Goal: Information Seeking & Learning: Learn about a topic

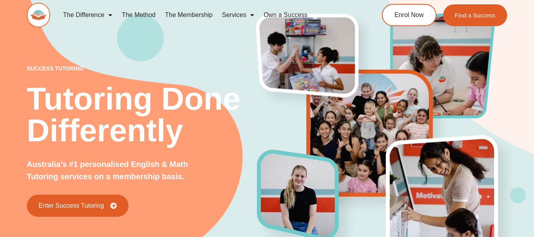
click at [92, 17] on link "The Difference" at bounding box center [87, 15] width 59 height 18
click at [413, 23] on link "Enrol Now" at bounding box center [408, 15] width 57 height 23
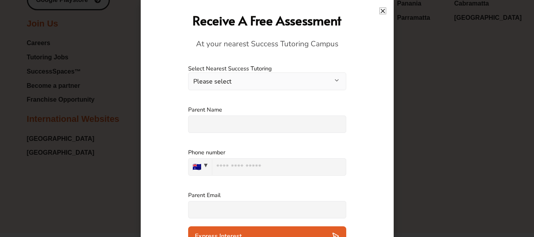
scroll to position [15, 0]
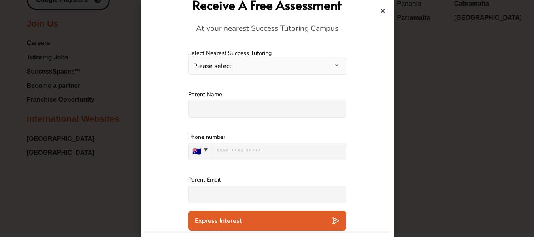
click at [382, 13] on icon "Close" at bounding box center [383, 11] width 6 height 6
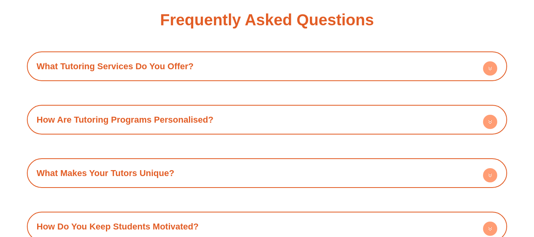
scroll to position [2627, 0]
click at [334, 68] on div "What Tutoring Services Do You Offer?" at bounding box center [267, 66] width 472 height 22
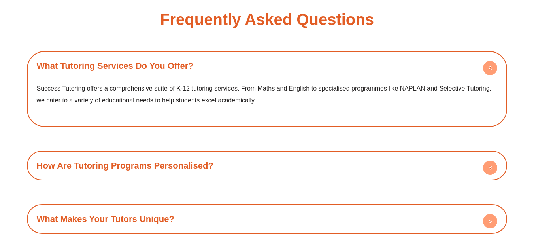
click at [334, 68] on div "What Tutoring Services Do You Offer?" at bounding box center [267, 66] width 472 height 22
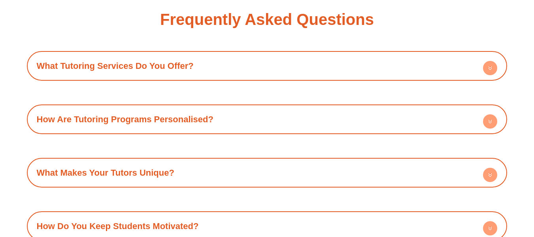
click at [334, 68] on div "What Tutoring Services Do You Offer?" at bounding box center [267, 66] width 472 height 22
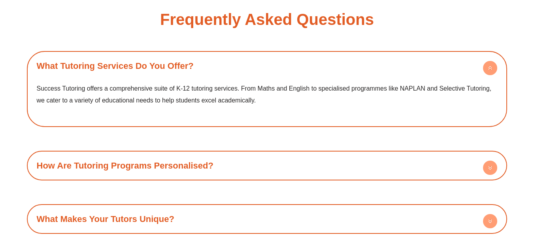
click at [334, 68] on div "What Tutoring Services Do You Offer?" at bounding box center [267, 66] width 472 height 22
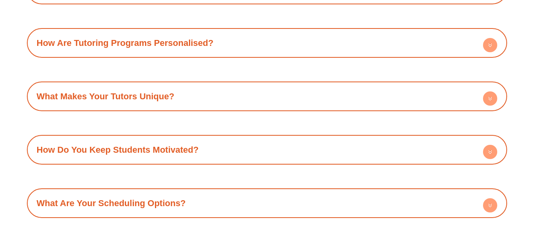
scroll to position [2704, 0]
click at [349, 50] on div "How Are Tutoring Programs Personalised?" at bounding box center [267, 43] width 472 height 22
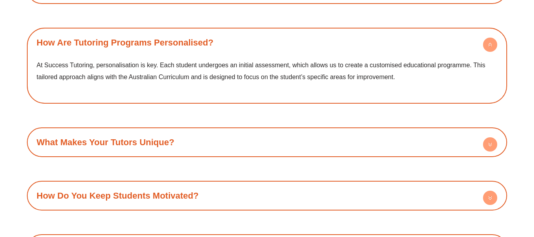
click at [349, 50] on div "How Are Tutoring Programs Personalised?" at bounding box center [267, 43] width 472 height 22
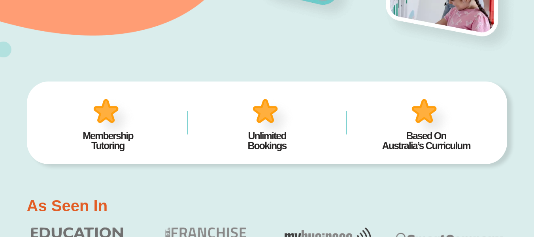
scroll to position [0, 0]
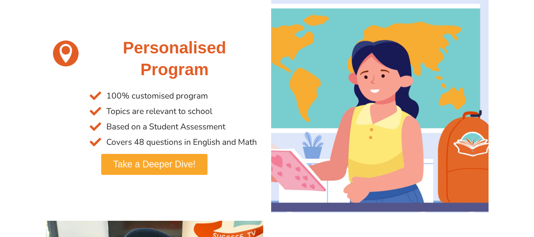
scroll to position [164, 0]
